Goal: Task Accomplishment & Management: Manage account settings

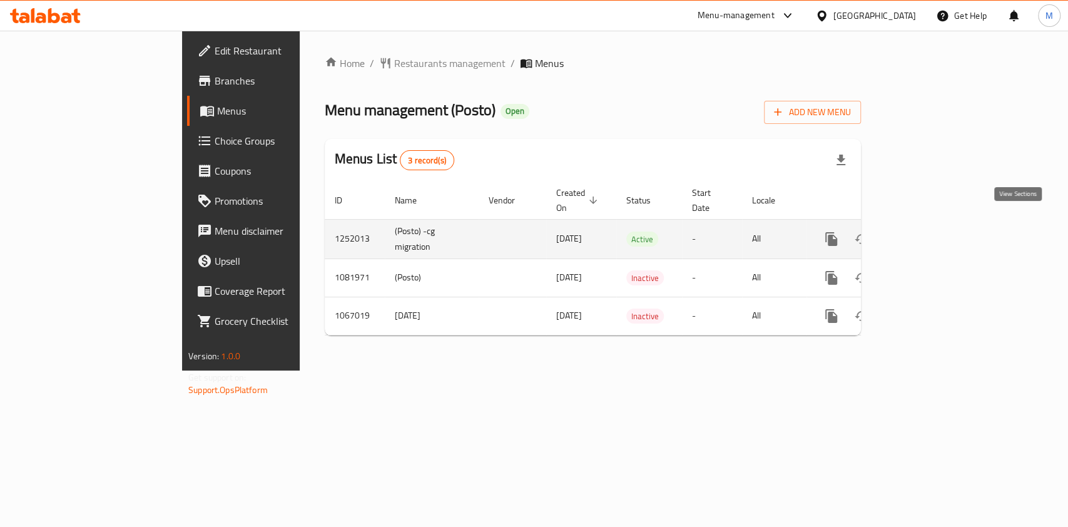
click at [929, 231] on icon "enhanced table" at bounding box center [921, 238] width 15 height 15
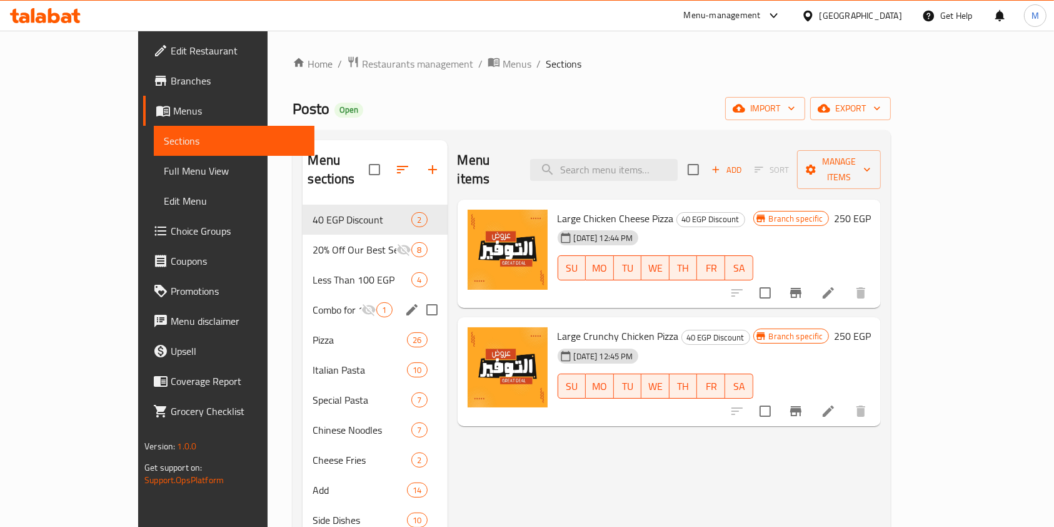
click at [313, 295] on div "Combo for 1 EGP only 1" at bounding box center [375, 310] width 144 height 30
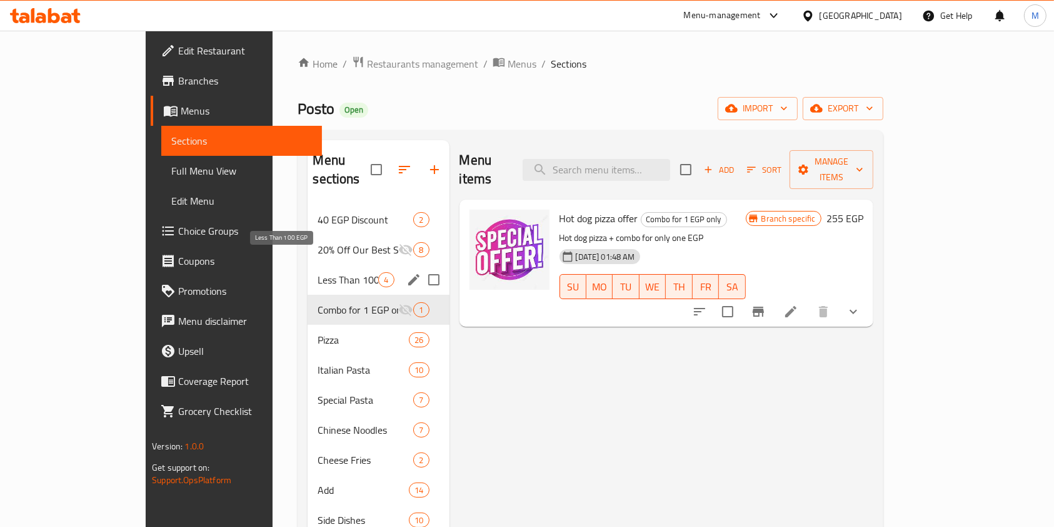
click at [318, 272] on span "Less Than 100 EGP" at bounding box center [348, 279] width 61 height 15
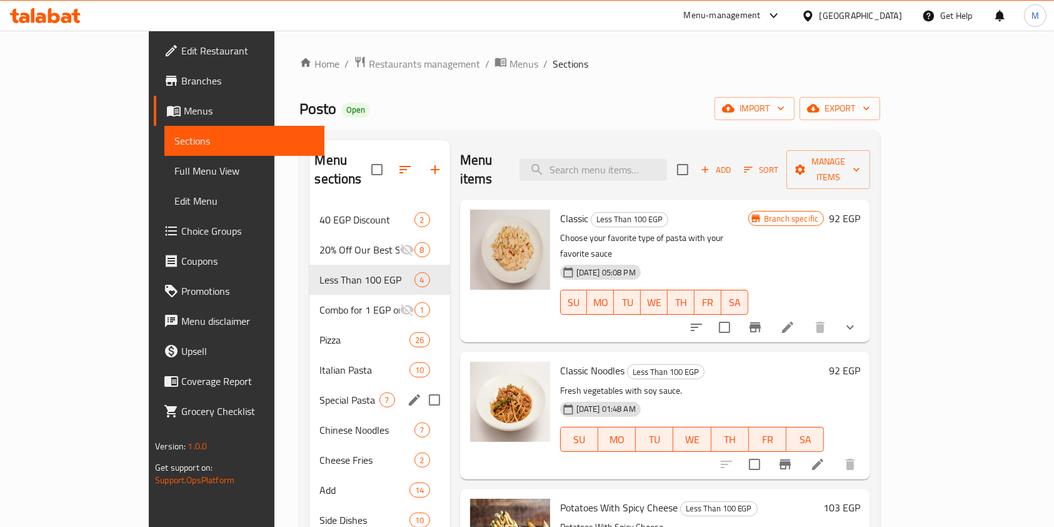
click at [310, 385] on div "Special Pasta 7" at bounding box center [380, 400] width 140 height 30
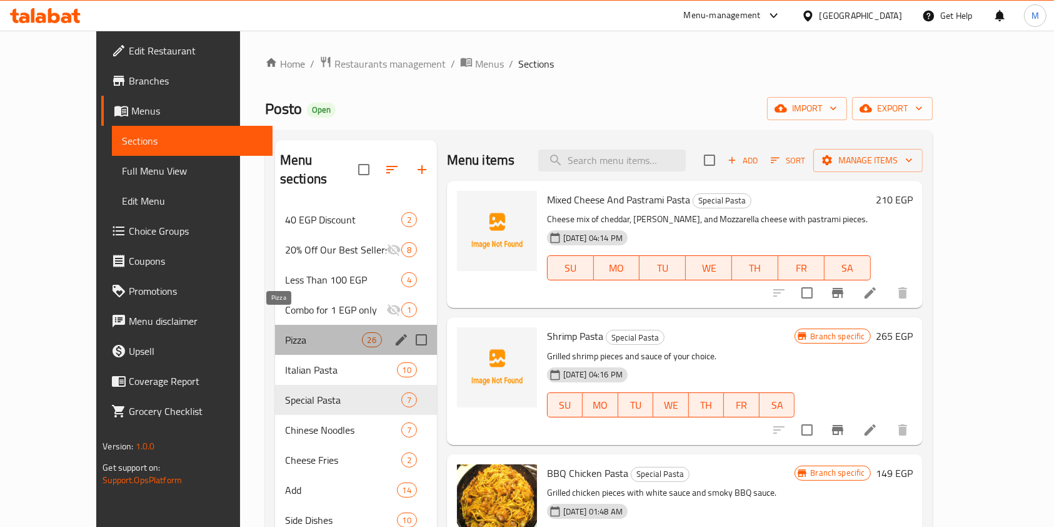
click at [285, 332] on span "Pizza" at bounding box center [323, 339] width 77 height 15
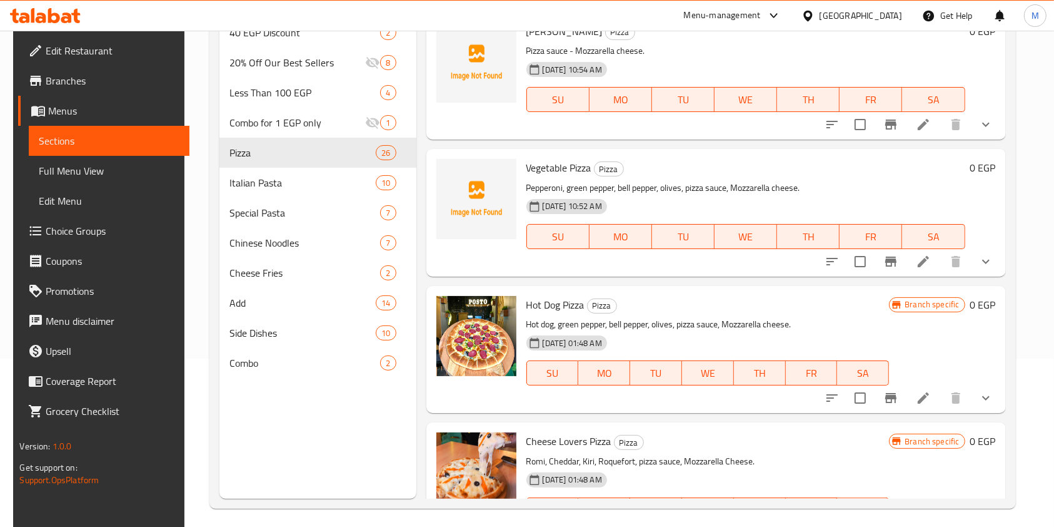
scroll to position [175, 0]
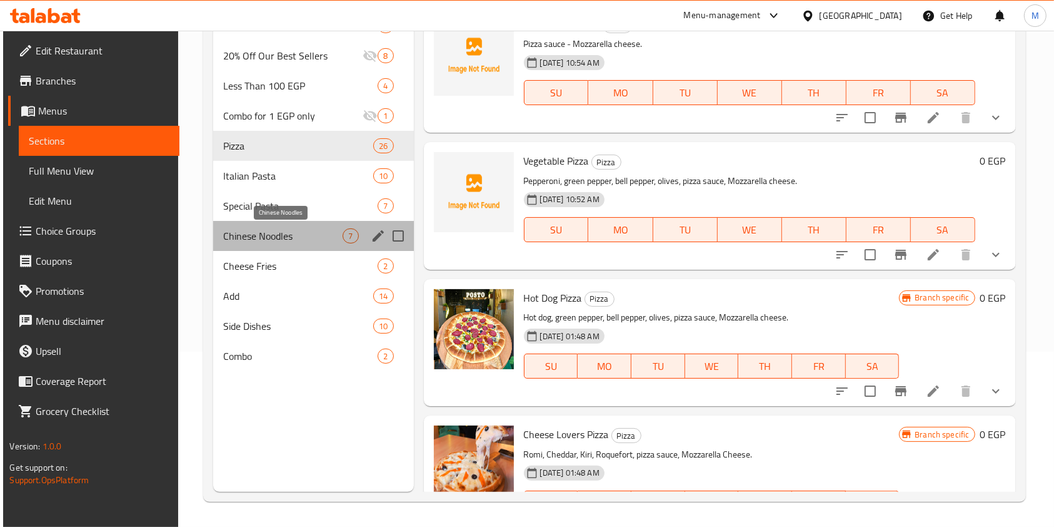
click at [275, 237] on span "Chinese Noodles" at bounding box center [283, 235] width 120 height 15
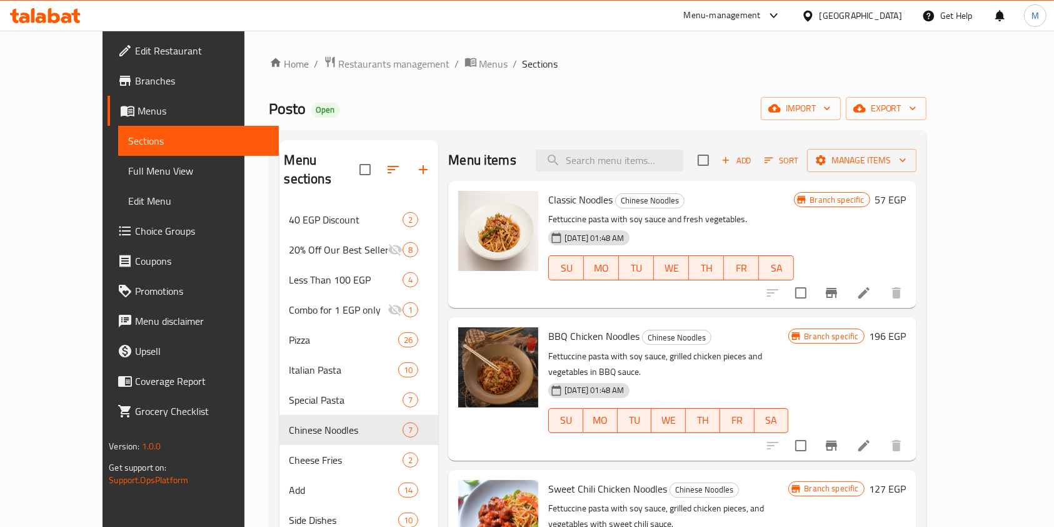
click at [138, 108] on span "Menus" at bounding box center [203, 110] width 131 height 15
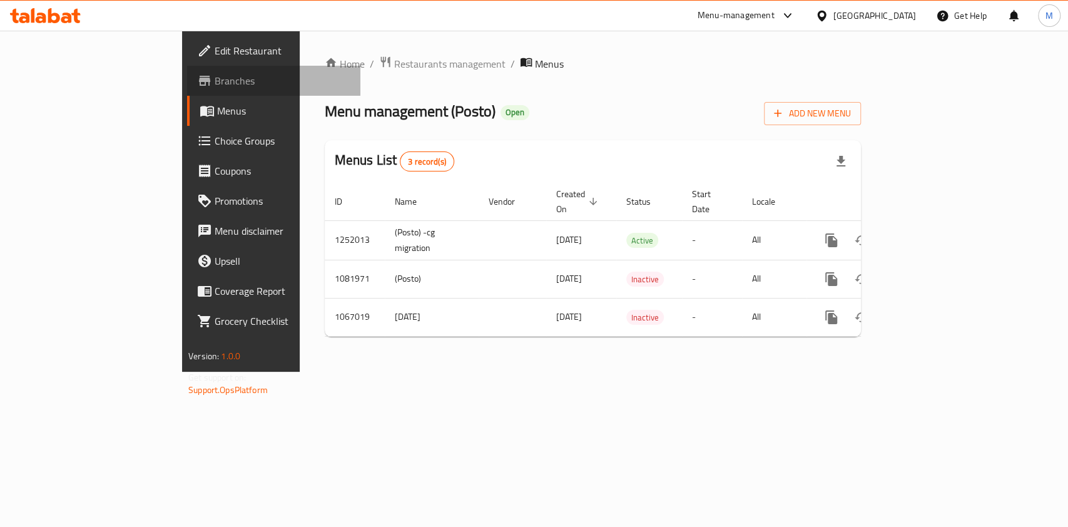
click at [215, 83] on span "Branches" at bounding box center [283, 80] width 136 height 15
